Goal: Download file/media

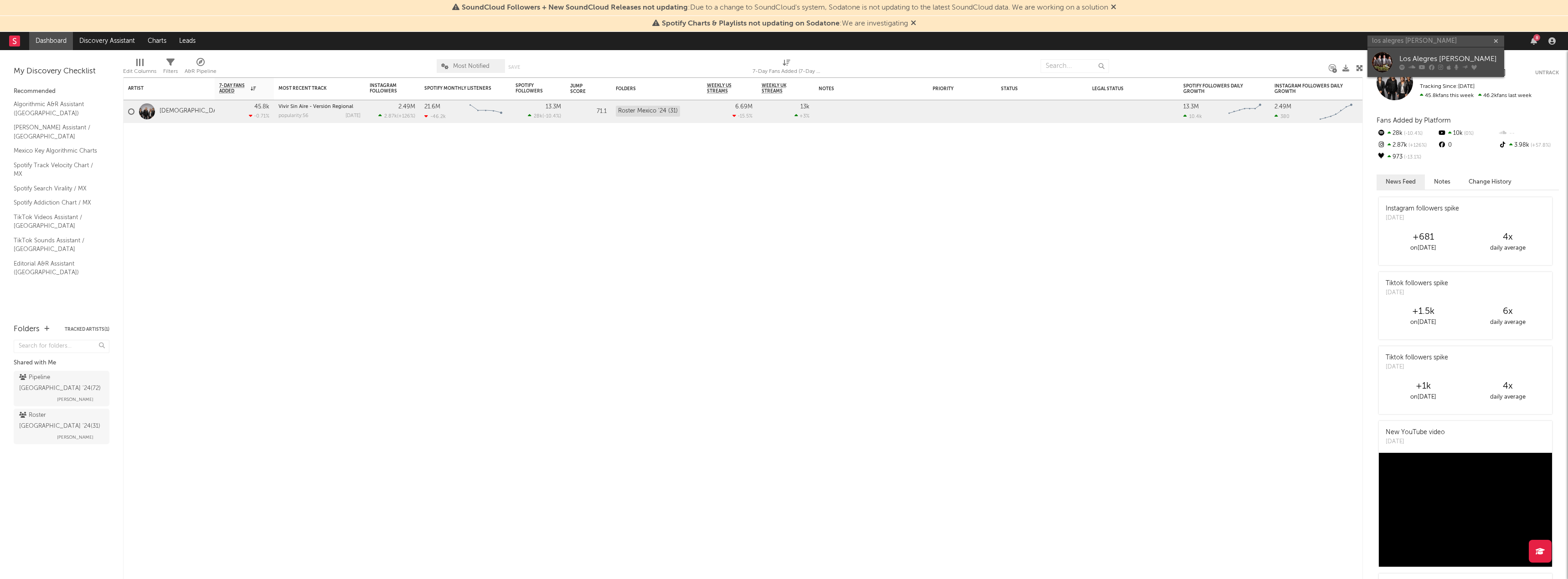
type input "los alegres [PERSON_NAME]"
click at [1413, 55] on div "Los Alegres [PERSON_NAME]" at bounding box center [1449, 59] width 100 height 11
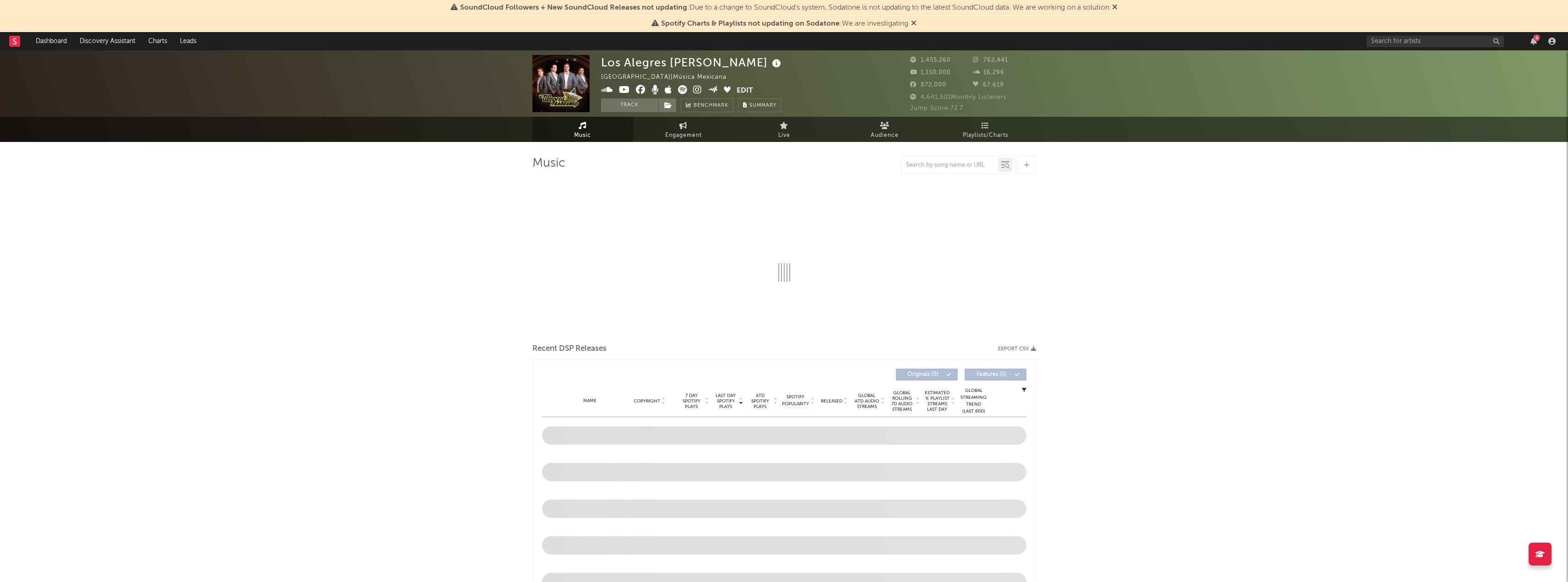
select select "6m"
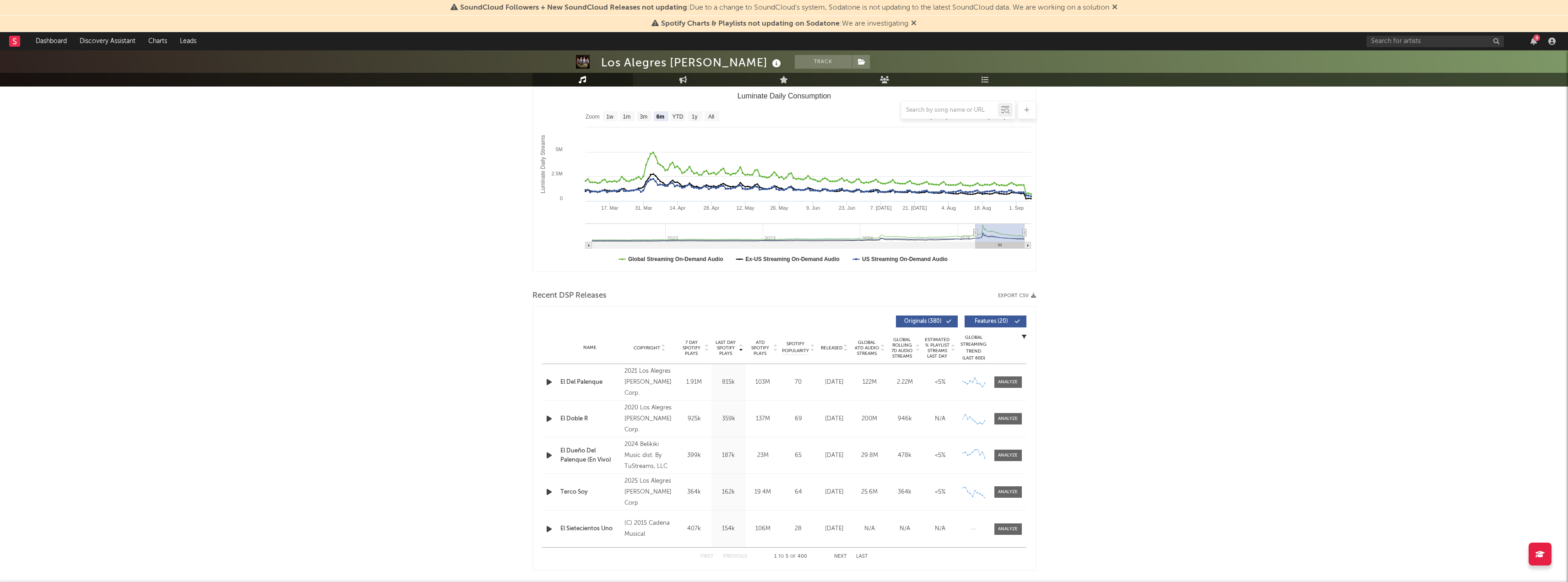
scroll to position [138, 0]
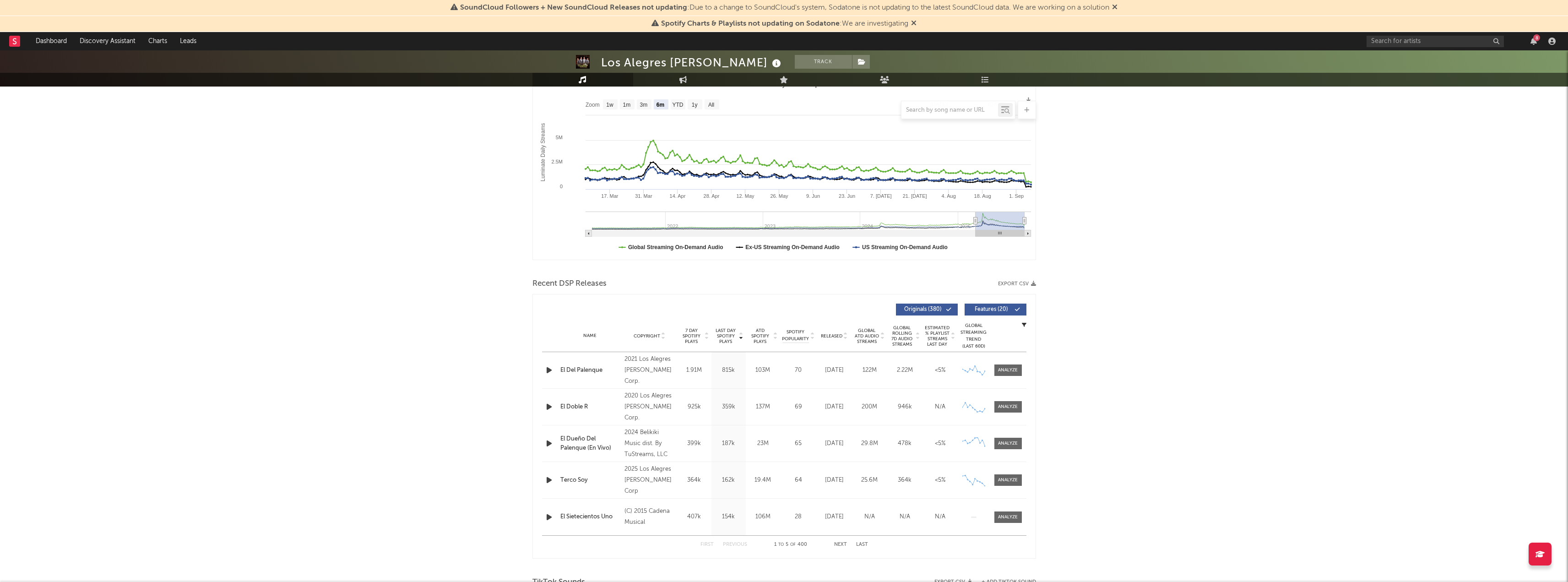
click at [1020, 284] on button "Export CSV" at bounding box center [1017, 284] width 38 height 6
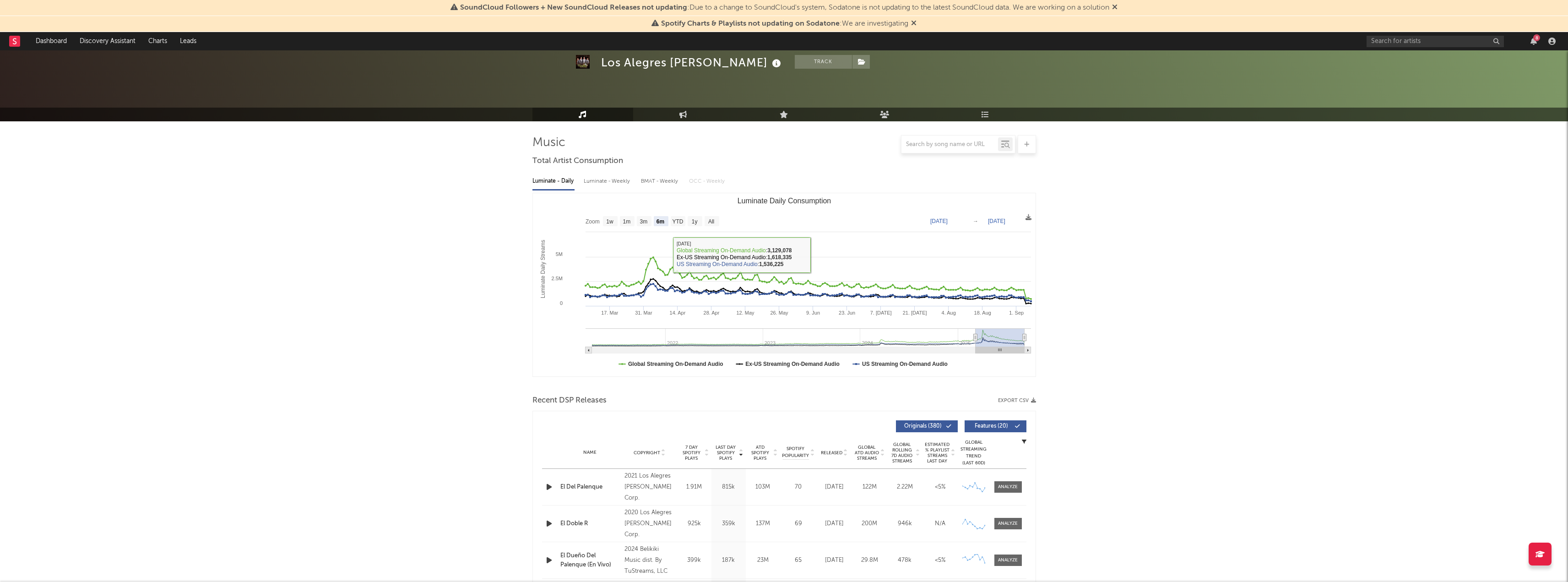
scroll to position [0, 0]
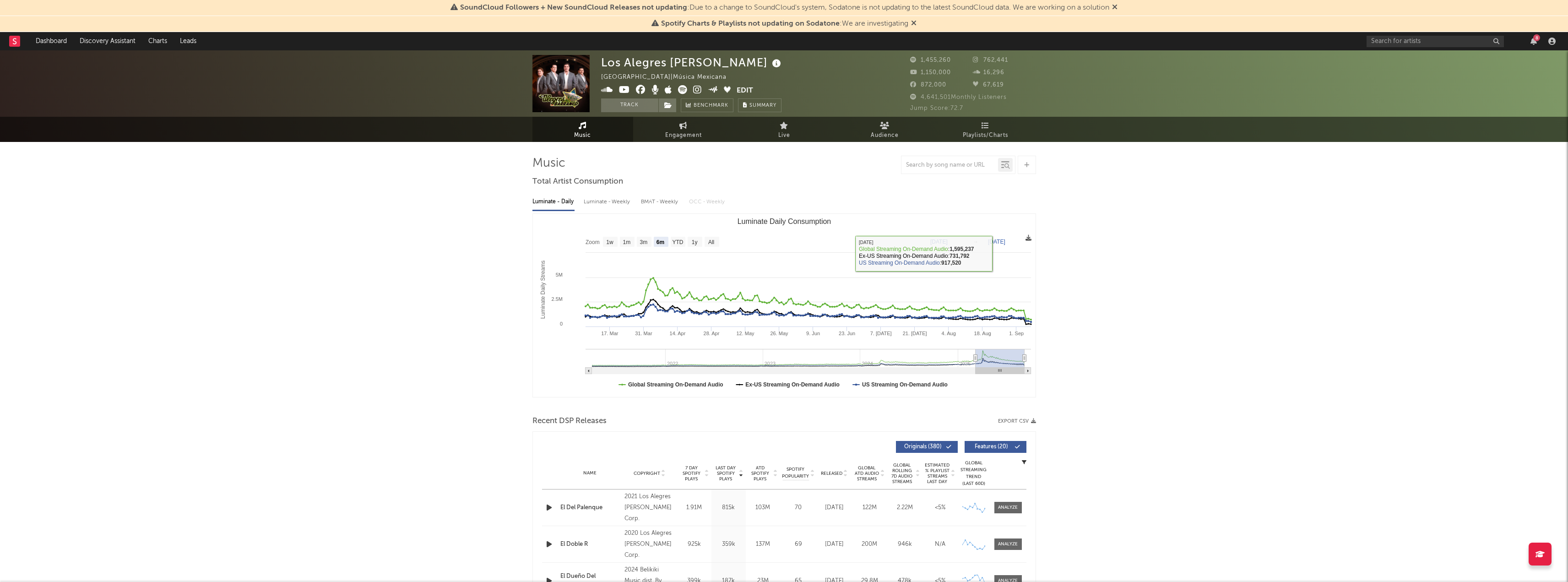
click at [1028, 239] on icon at bounding box center [1028, 238] width 6 height 6
click at [994, 246] on span "Download as CSV" at bounding box center [984, 249] width 92 height 15
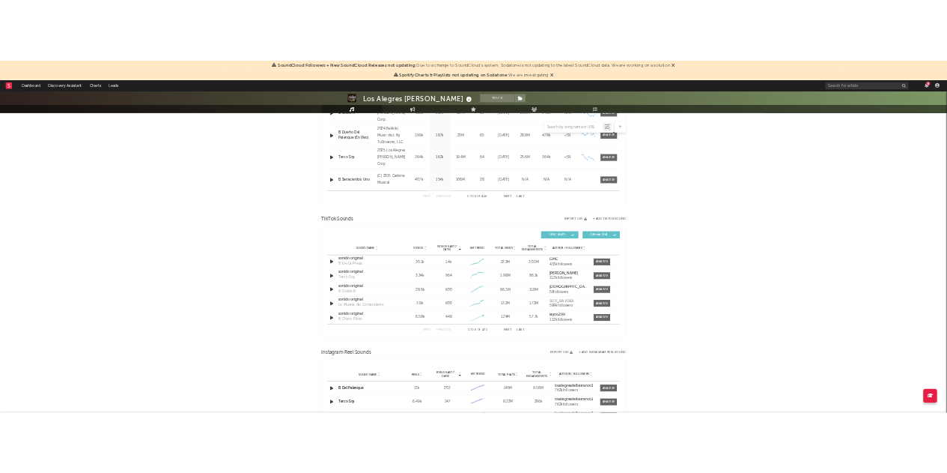
scroll to position [1123, 0]
